Goal: Task Accomplishment & Management: Complete application form

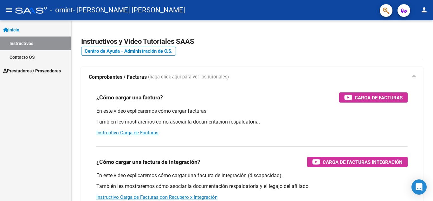
click at [19, 29] on span "Inicio" at bounding box center [11, 29] width 16 height 7
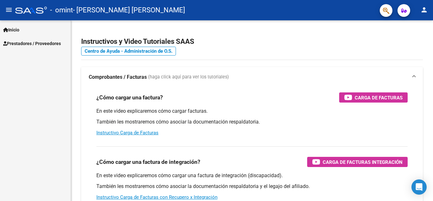
click at [19, 28] on span "Inicio" at bounding box center [11, 29] width 16 height 7
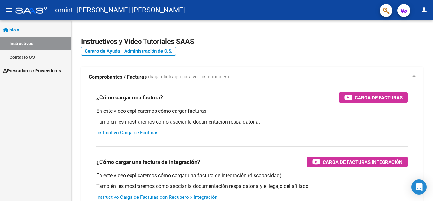
click at [27, 70] on span "Prestadores / Proveedores" at bounding box center [32, 70] width 58 height 7
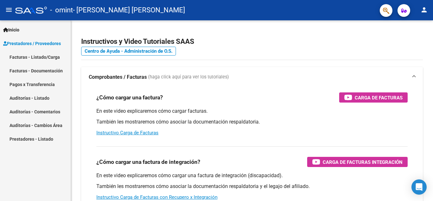
click at [42, 57] on link "Facturas - Listado/Carga" at bounding box center [35, 57] width 71 height 14
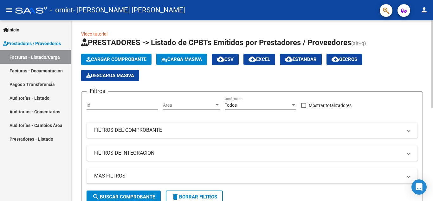
click at [117, 61] on span "Cargar Comprobante" at bounding box center [116, 59] width 60 height 6
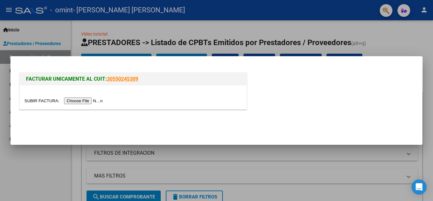
click at [292, 113] on mat-dialog-actions at bounding box center [216, 125] width 397 height 24
click at [85, 100] on input "file" at bounding box center [64, 100] width 80 height 7
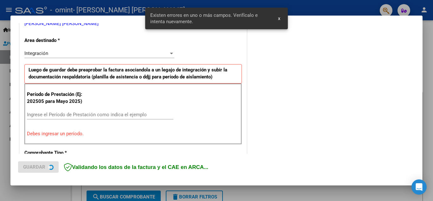
scroll to position [144, 0]
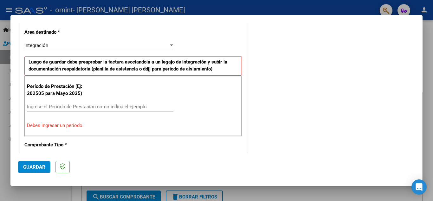
click at [56, 108] on input "Ingrese el Período de Prestación como indica el ejemplo" at bounding box center [100, 107] width 147 height 6
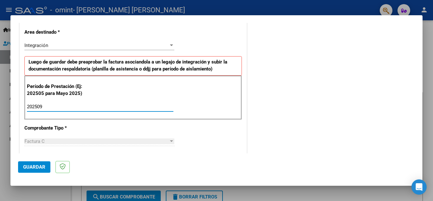
type input "202509"
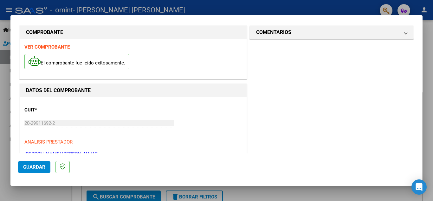
scroll to position [0, 0]
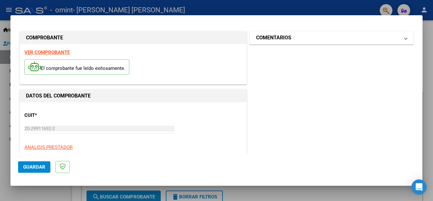
click at [398, 37] on span "COMENTARIOS" at bounding box center [330, 38] width 149 height 8
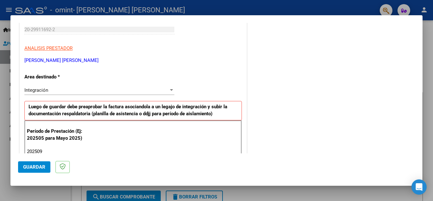
scroll to position [79, 0]
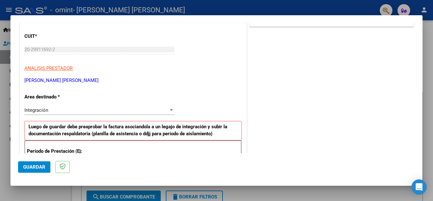
click at [142, 112] on div "Integración" at bounding box center [96, 110] width 144 height 6
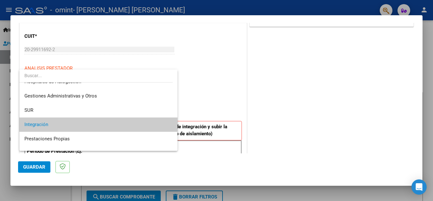
scroll to position [10, 0]
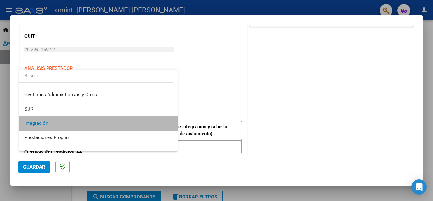
click at [112, 121] on span "Integración" at bounding box center [98, 123] width 148 height 14
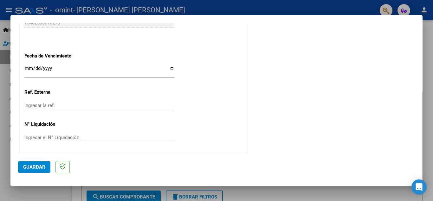
scroll to position [428, 0]
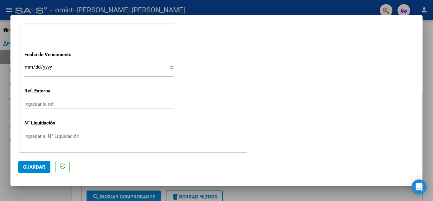
click at [429, 104] on div at bounding box center [216, 100] width 433 height 201
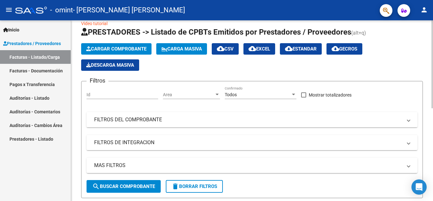
scroll to position [0, 0]
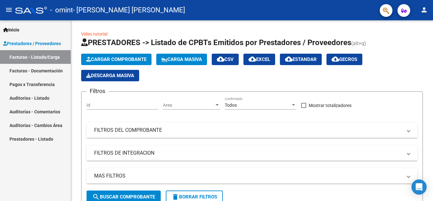
click at [24, 69] on link "Facturas - Documentación" at bounding box center [35, 71] width 71 height 14
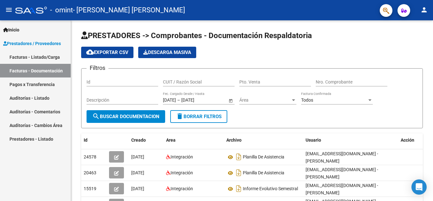
click at [41, 59] on link "Facturas - Listado/Carga" at bounding box center [35, 57] width 71 height 14
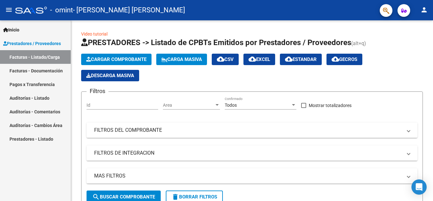
click at [47, 72] on link "Facturas - Documentación" at bounding box center [35, 71] width 71 height 14
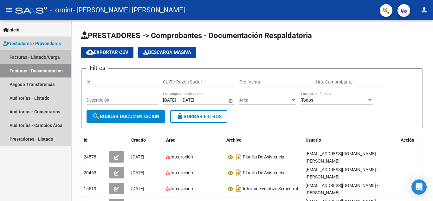
click at [43, 54] on link "Facturas - Listado/Carga" at bounding box center [35, 57] width 71 height 14
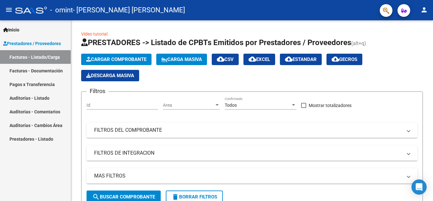
click at [31, 69] on link "Facturas - Documentación" at bounding box center [35, 71] width 71 height 14
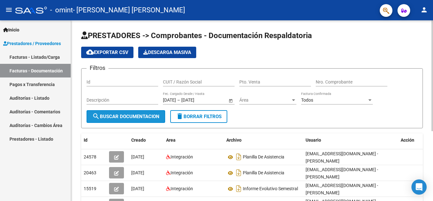
click at [128, 114] on span "search Buscar Documentacion" at bounding box center [125, 117] width 67 height 6
click at [128, 115] on span "search Buscar Documentacion" at bounding box center [125, 117] width 67 height 6
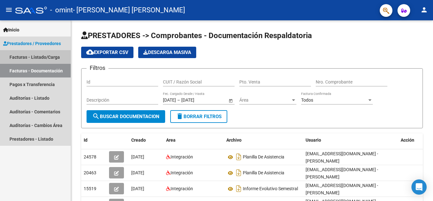
click at [29, 56] on link "Facturas - Listado/Carga" at bounding box center [35, 57] width 71 height 14
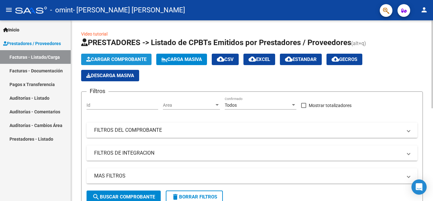
click at [125, 59] on span "Cargar Comprobante" at bounding box center [116, 59] width 60 height 6
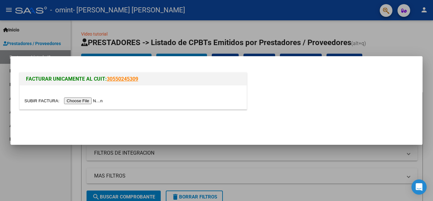
click at [92, 99] on input "file" at bounding box center [64, 100] width 80 height 7
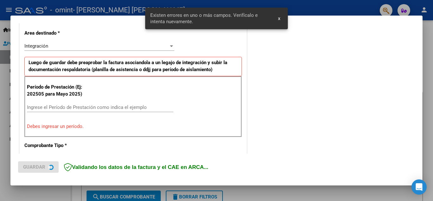
scroll to position [144, 0]
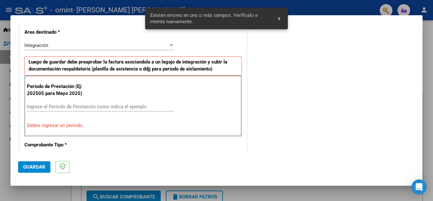
click at [62, 106] on input "Ingrese el Período de Prestación como indica el ejemplo" at bounding box center [100, 107] width 147 height 6
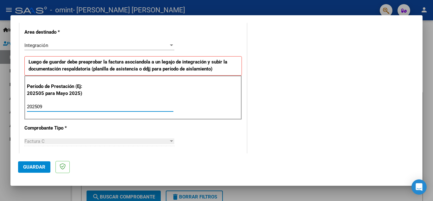
type input "202509"
click at [191, 102] on div "Período de Prestación (Ej: 202505 para Mayo 2025) 202509 Ingrese el Período de …" at bounding box center [133, 98] width 218 height 44
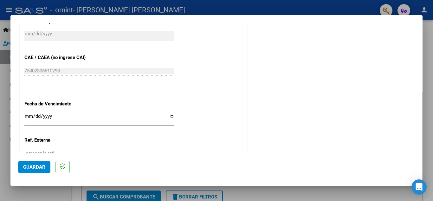
scroll to position [354, 0]
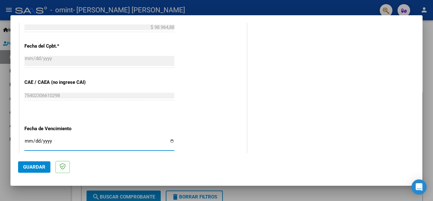
click at [171, 143] on input "Ingresar la fecha" at bounding box center [99, 143] width 150 height 10
click at [171, 144] on input "Ingresar la fecha" at bounding box center [99, 143] width 150 height 10
click at [166, 141] on input "Ingresar la fecha" at bounding box center [99, 143] width 150 height 10
click at [169, 141] on input "Ingresar la fecha" at bounding box center [99, 143] width 150 height 10
type input "[DATE]"
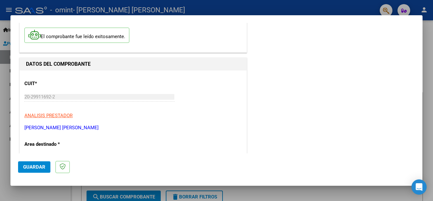
scroll to position [0, 0]
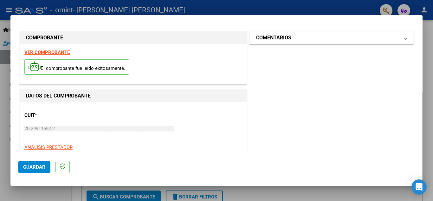
click at [283, 33] on mat-expansion-panel-header "COMENTARIOS" at bounding box center [332, 37] width 164 height 13
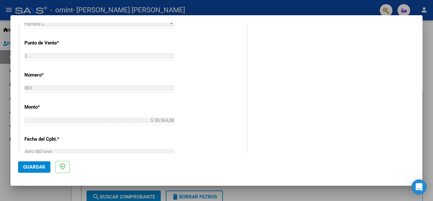
scroll to position [264, 0]
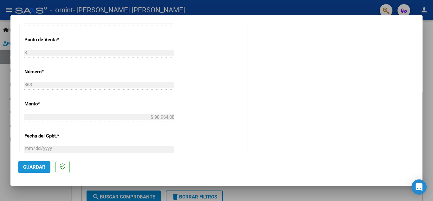
click at [36, 164] on span "Guardar" at bounding box center [34, 167] width 22 height 6
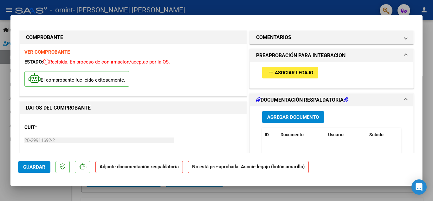
scroll to position [0, 0]
click at [286, 69] on button "add Asociar Legajo" at bounding box center [290, 73] width 56 height 12
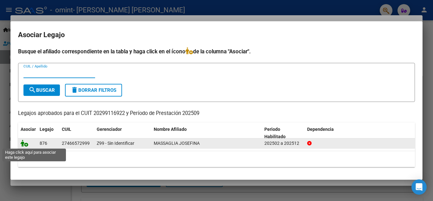
click at [22, 144] on icon at bounding box center [25, 143] width 8 height 7
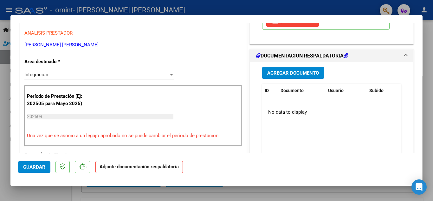
scroll to position [127, 0]
click at [290, 74] on span "Agregar Documento" at bounding box center [293, 73] width 52 height 6
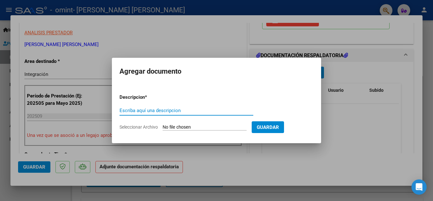
click at [154, 110] on input "Escriba aquí una descripcion" at bounding box center [187, 111] width 134 height 6
type input "p"
type input "PLANILLA DE ASISTENCIA"
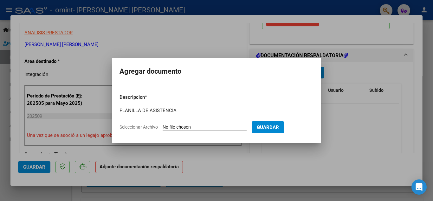
drag, startPoint x: 276, startPoint y: 128, endPoint x: 212, endPoint y: 129, distance: 64.4
click at [221, 130] on form "Descripcion * PLANILLA DE ASISTENCIA Escriba aquí una descripcion Seleccionar A…" at bounding box center [217, 112] width 194 height 46
click at [207, 128] on input "Seleccionar Archivo" at bounding box center [205, 127] width 84 height 6
type input "C:\fakepath\PA [PERSON_NAME] 09-25.pdf"
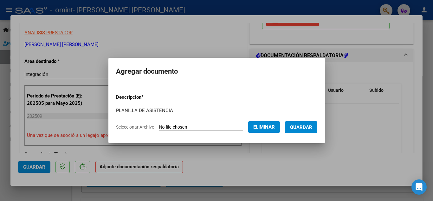
click at [311, 124] on span "Guardar" at bounding box center [301, 127] width 22 height 6
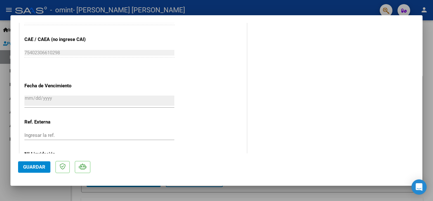
scroll to position [438, 0]
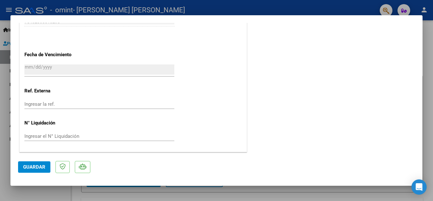
click at [31, 164] on button "Guardar" at bounding box center [34, 166] width 32 height 11
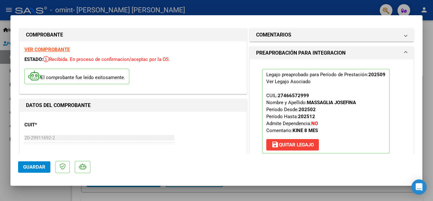
scroll to position [0, 0]
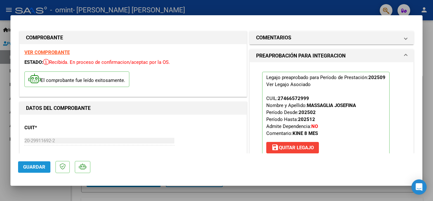
click at [32, 166] on span "Guardar" at bounding box center [34, 167] width 22 height 6
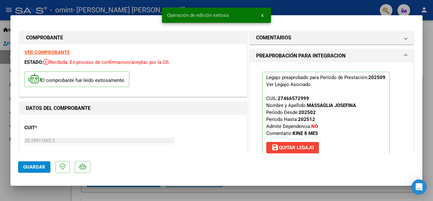
click at [261, 15] on span "x" at bounding box center [262, 15] width 2 height 6
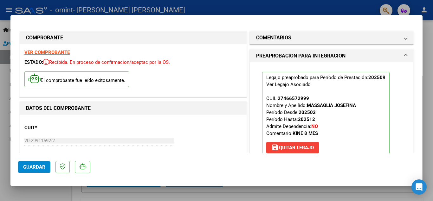
click at [360, 189] on div at bounding box center [216, 100] width 433 height 201
type input "$ 0,00"
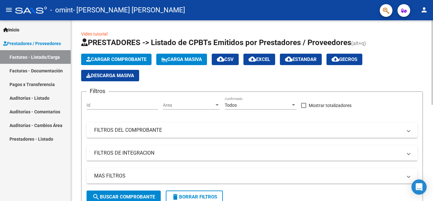
click at [117, 57] on span "Cargar Comprobante" at bounding box center [116, 59] width 60 height 6
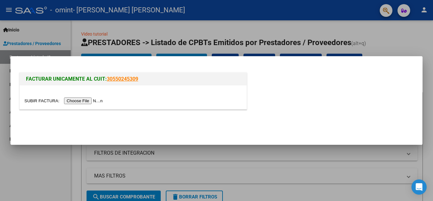
click at [95, 101] on input "file" at bounding box center [64, 100] width 80 height 7
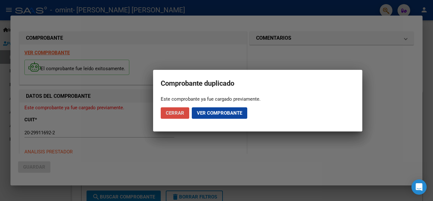
click at [186, 114] on button "Cerrar" at bounding box center [175, 112] width 29 height 11
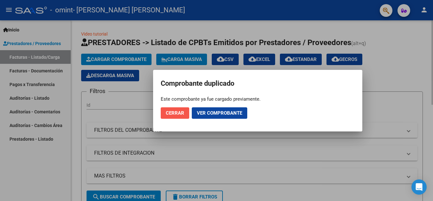
click at [172, 112] on span "Cerrar" at bounding box center [175, 113] width 18 height 6
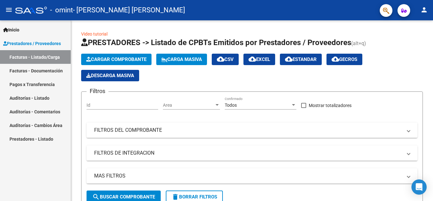
click at [423, 12] on mat-icon "person" at bounding box center [425, 10] width 8 height 8
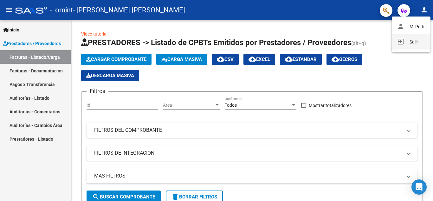
click at [411, 41] on button "exit_to_app Salir" at bounding box center [411, 41] width 39 height 15
